Goal: Task Accomplishment & Management: Use online tool/utility

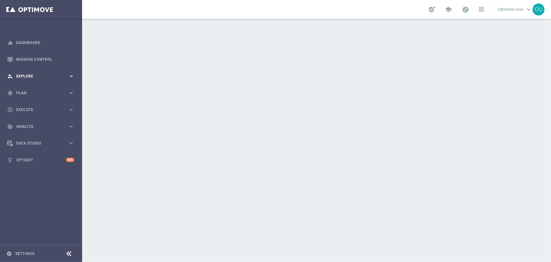
click at [54, 77] on span "Explore" at bounding box center [42, 76] width 52 height 4
click at [45, 88] on accordion "equalizer Dashboard Mission Control" at bounding box center [40, 101] width 81 height 134
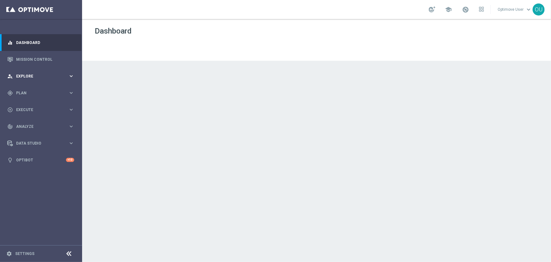
click at [44, 77] on span "Explore" at bounding box center [42, 76] width 52 height 4
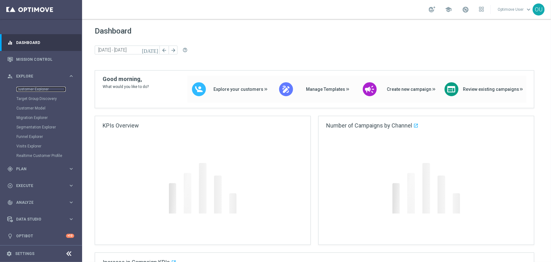
click at [38, 87] on link "Customer Explorer" at bounding box center [40, 89] width 49 height 5
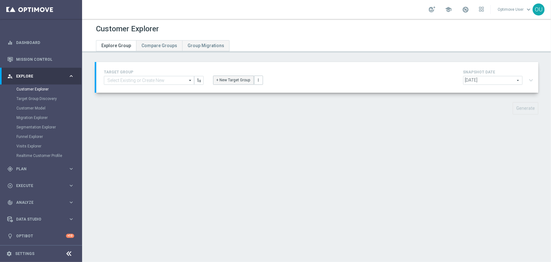
click at [222, 80] on button "+ New Target Group" at bounding box center [233, 79] width 41 height 9
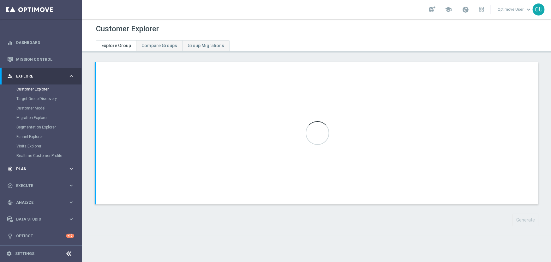
click at [46, 168] on span "Plan" at bounding box center [42, 169] width 52 height 4
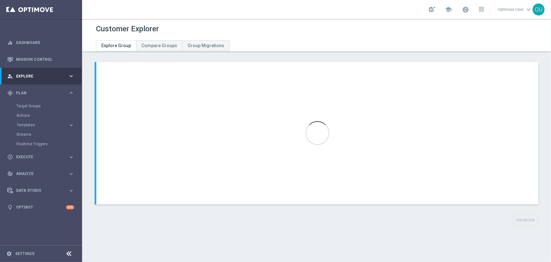
click at [46, 129] on accordion "Templates keyboard_arrow_right Optimail OptiMobile In-App OptiMobile Push Web P…" at bounding box center [48, 124] width 65 height 9
click at [47, 124] on span "Templates" at bounding box center [39, 125] width 45 height 4
click at [33, 133] on link "Optimail" at bounding box center [43, 134] width 46 height 5
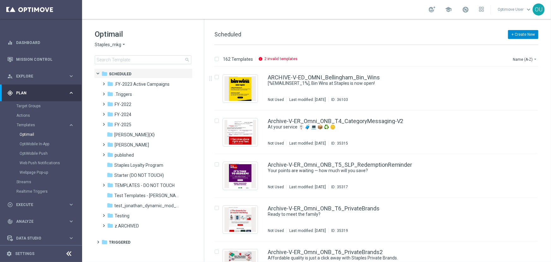
click at [518, 34] on button "+ Create New" at bounding box center [523, 34] width 30 height 9
click at [519, 46] on div "New Template" at bounding box center [514, 46] width 43 height 4
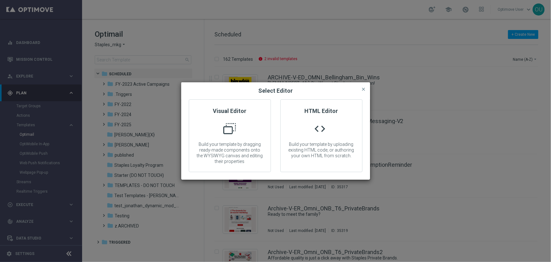
click at [187, 146] on div "Visual Editor Build your template by dragging ready-made components onto the WY…" at bounding box center [230, 135] width 92 height 73
click at [231, 146] on p "Build your template by dragging ready-made components onto the WYSIWYG canvas a…" at bounding box center [229, 152] width 81 height 23
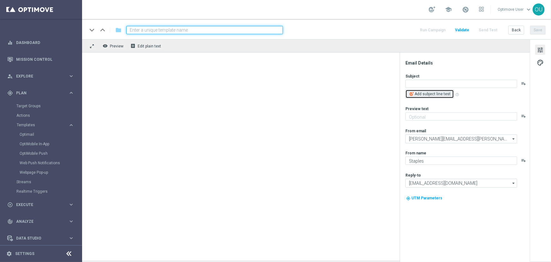
click at [441, 94] on span "Add subject line test" at bounding box center [433, 94] width 36 height 4
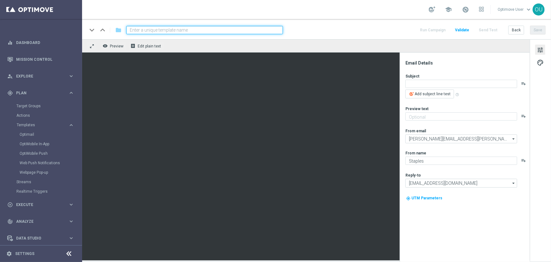
click at [523, 82] on icon "playlist_add" at bounding box center [523, 83] width 5 height 5
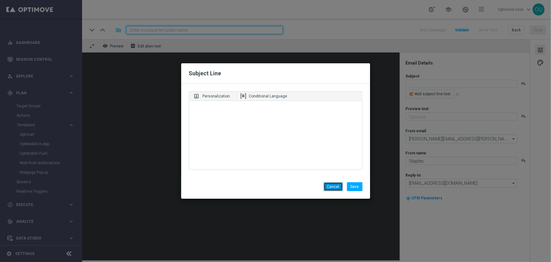
click at [338, 182] on button "Cancel" at bounding box center [333, 186] width 19 height 9
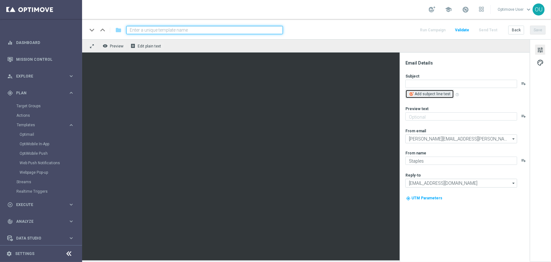
click at [444, 93] on span "Add subject line test" at bounding box center [433, 94] width 36 height 4
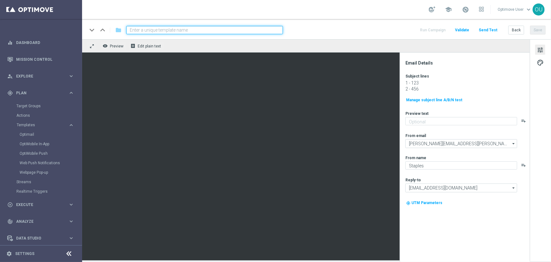
click at [434, 100] on button "Manage subject line A/B/N test" at bounding box center [434, 100] width 57 height 7
